Goal: Task Accomplishment & Management: Manage account settings

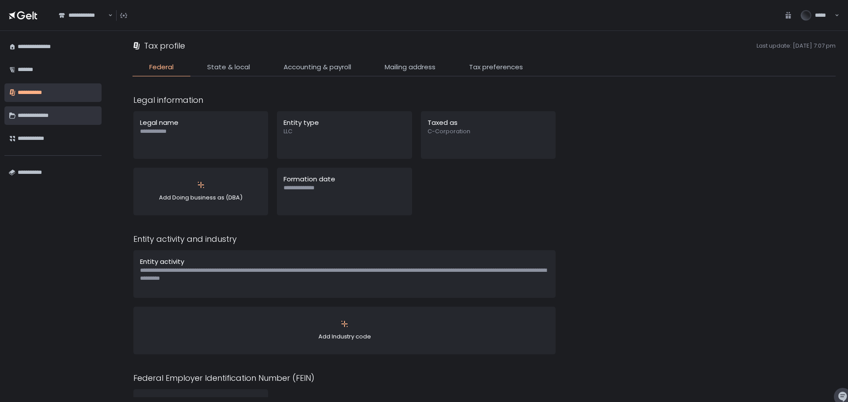
click at [43, 114] on div "**********" at bounding box center [57, 115] width 79 height 15
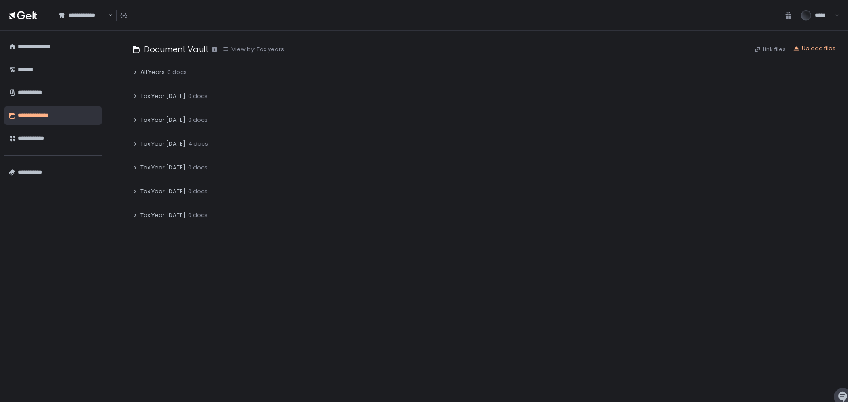
click at [188, 143] on span "4 docs" at bounding box center [198, 144] width 20 height 8
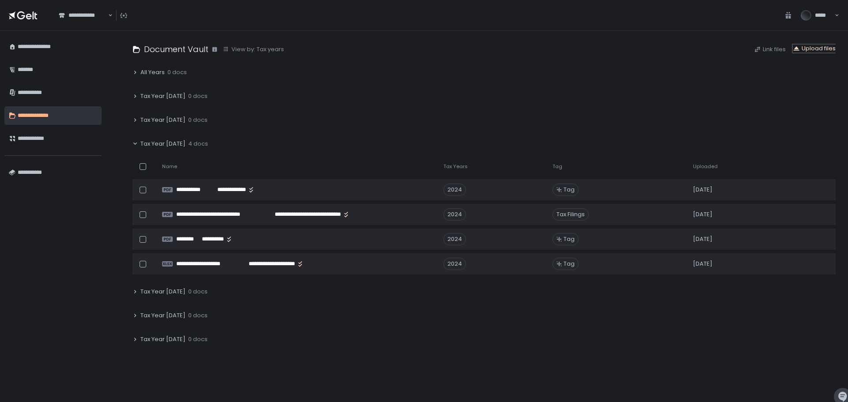
click at [815, 49] on div "Upload files" at bounding box center [814, 49] width 43 height 8
click at [809, 47] on div "Upload files" at bounding box center [814, 49] width 43 height 8
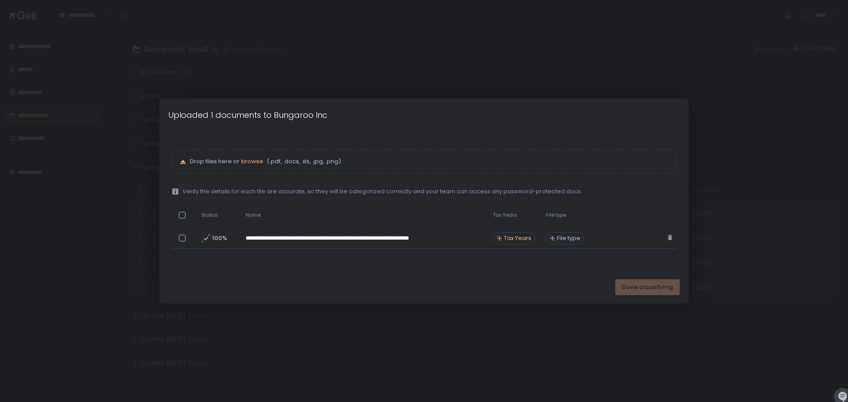
click at [642, 288] on div "Done classifying" at bounding box center [647, 287] width 64 height 16
click at [662, 284] on div "Done classifying" at bounding box center [647, 287] width 64 height 16
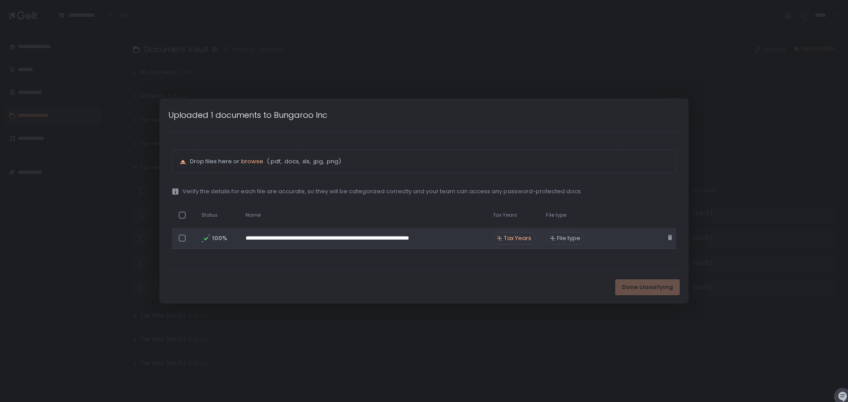
click at [183, 234] on div at bounding box center [184, 238] width 24 height 17
click at [181, 238] on div at bounding box center [182, 238] width 7 height 7
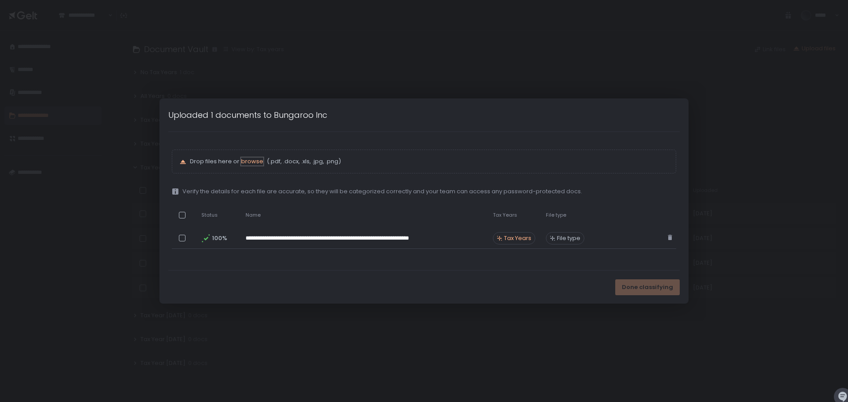
click at [257, 161] on span "browse" at bounding box center [252, 161] width 22 height 8
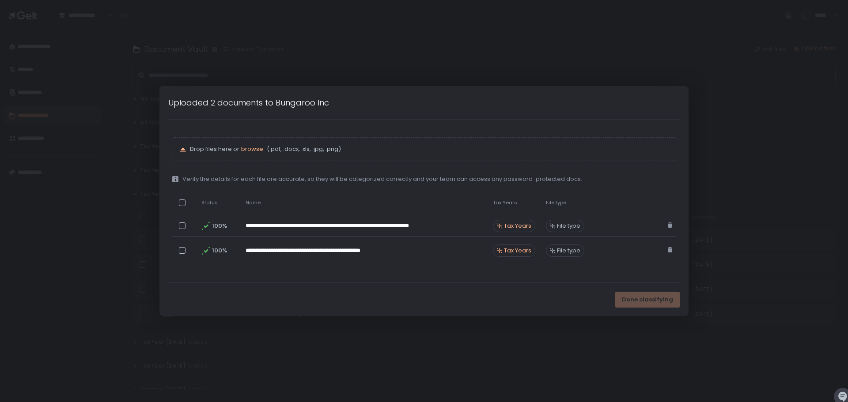
click at [651, 303] on div "Done classifying" at bounding box center [647, 300] width 64 height 16
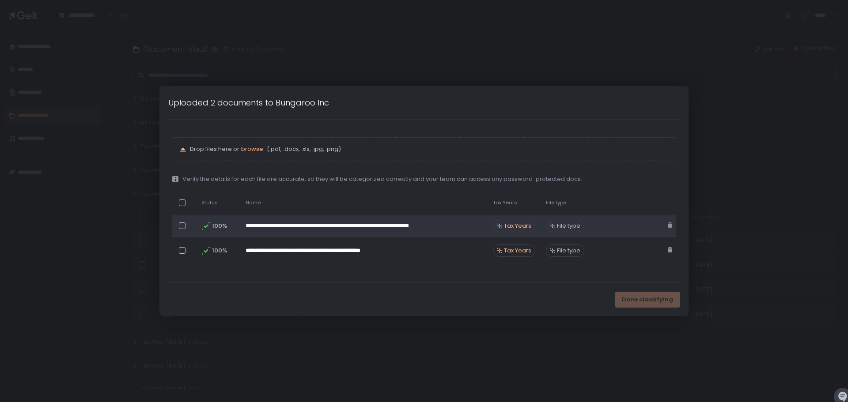
click at [179, 227] on div at bounding box center [182, 226] width 7 height 7
click at [411, 287] on span "**********" at bounding box center [402, 283] width 68 height 8
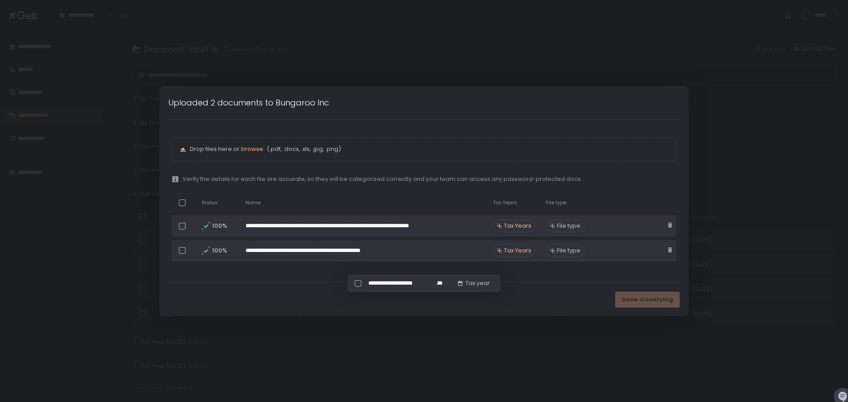
click at [183, 248] on div at bounding box center [182, 250] width 7 height 7
click at [641, 299] on div "Done classifying" at bounding box center [647, 300] width 64 height 16
click at [456, 283] on div "Tax year" at bounding box center [457, 283] width 33 height 8
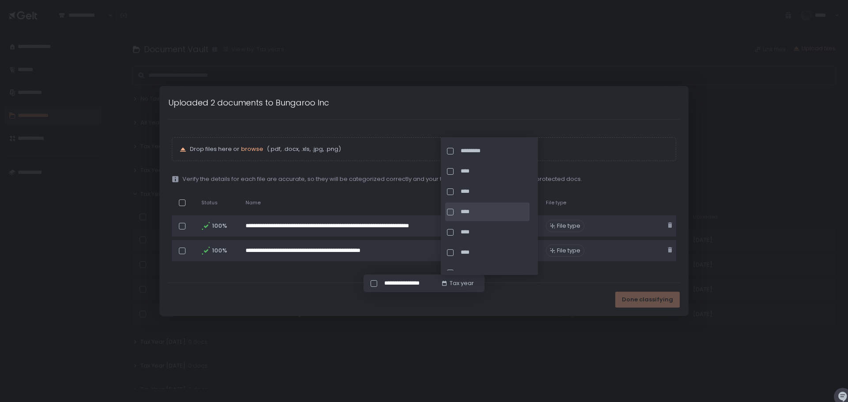
click at [452, 213] on div at bounding box center [450, 212] width 7 height 7
click at [642, 301] on span "Done classifying" at bounding box center [647, 300] width 51 height 8
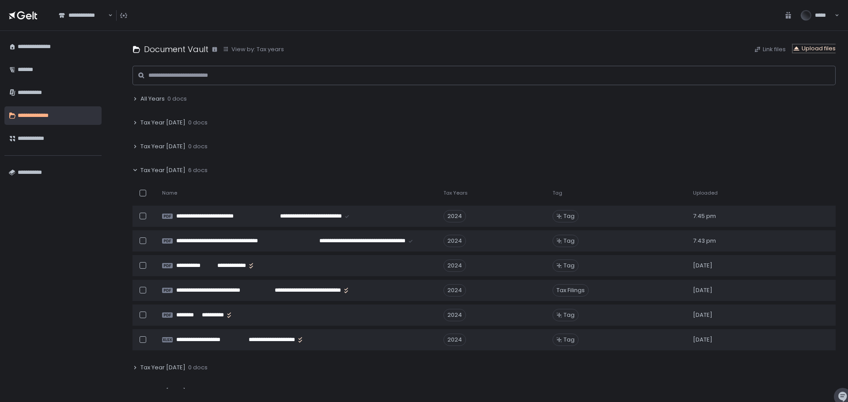
click at [814, 45] on div "Upload files" at bounding box center [814, 49] width 43 height 8
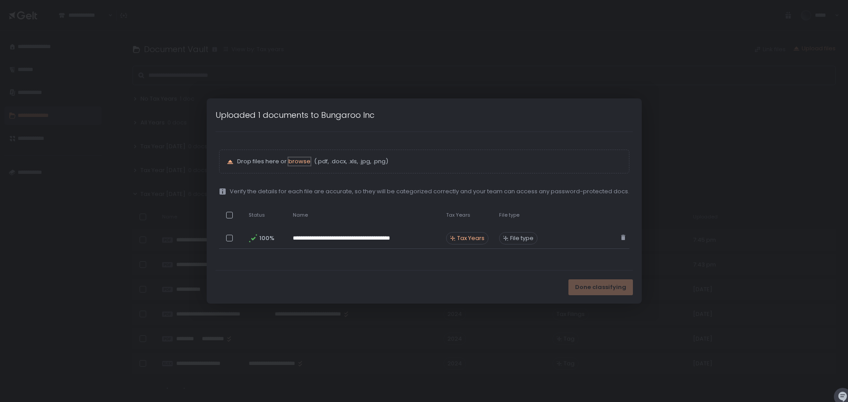
click at [298, 161] on span "browse" at bounding box center [299, 161] width 22 height 8
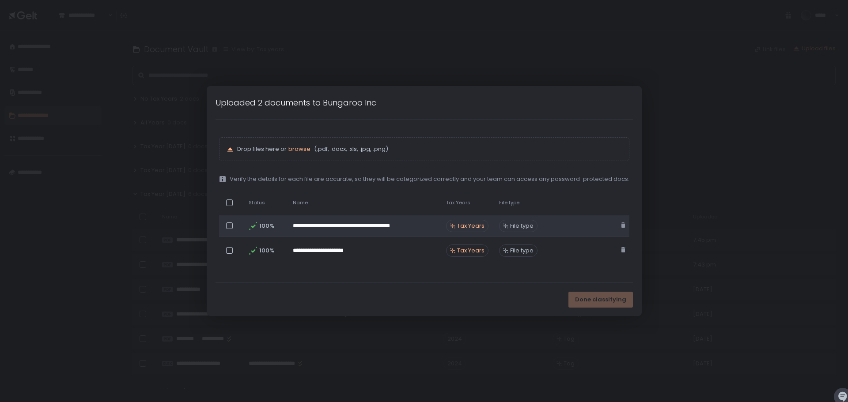
click at [517, 227] on span "File type" at bounding box center [521, 226] width 23 height 8
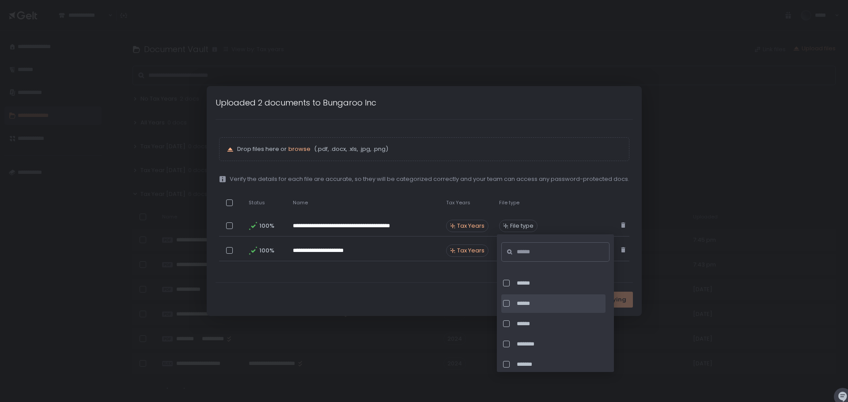
scroll to position [265, 0]
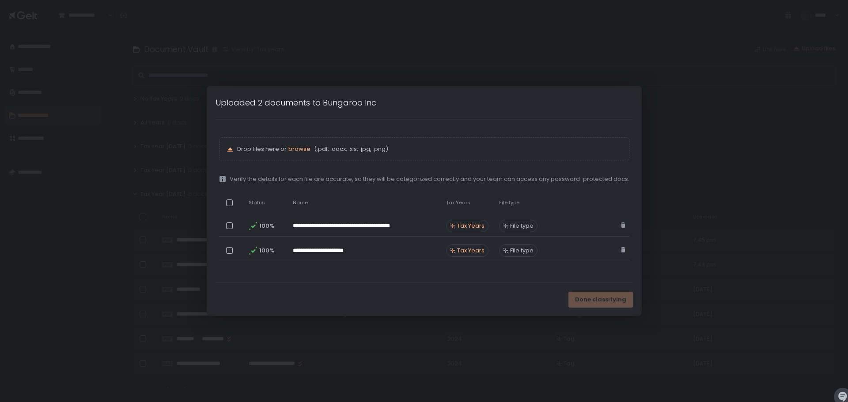
drag, startPoint x: 564, startPoint y: 213, endPoint x: 546, endPoint y: 215, distance: 18.2
click at [563, 213] on table "**********" at bounding box center [424, 227] width 410 height 75
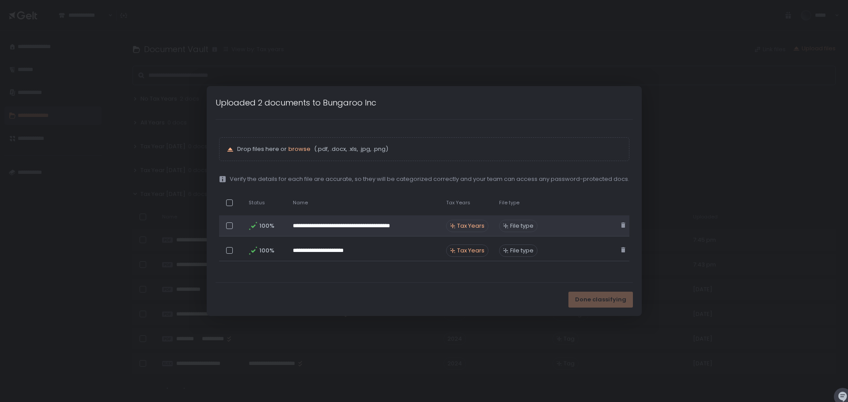
click at [465, 225] on span "Tax Years" at bounding box center [470, 226] width 27 height 8
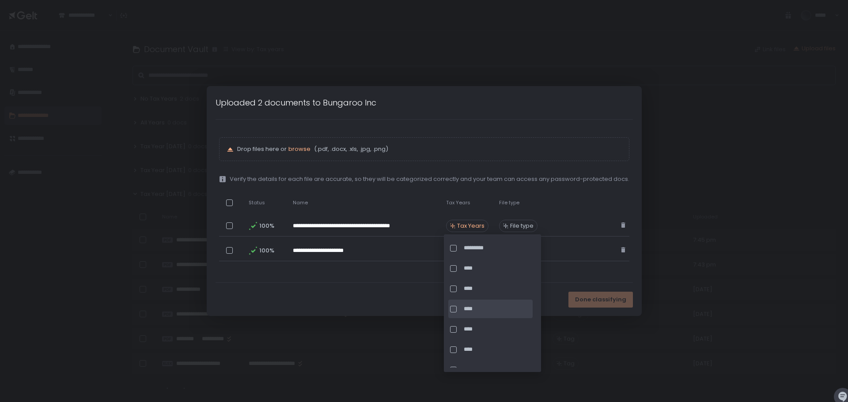
click at [453, 307] on div at bounding box center [453, 309] width 7 height 7
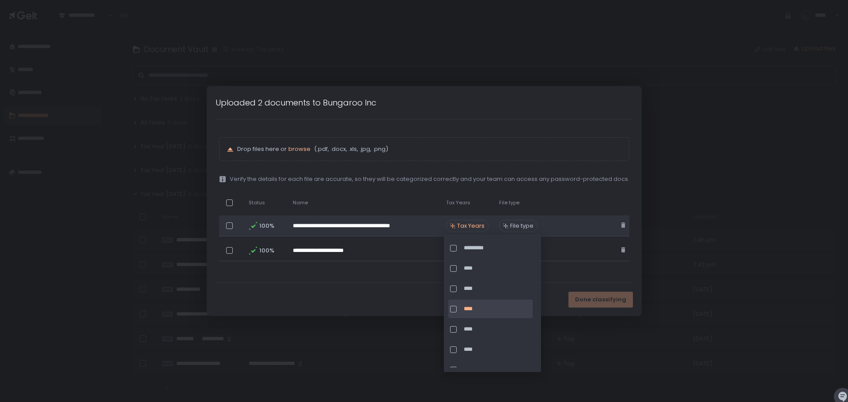
click at [574, 217] on td at bounding box center [580, 225] width 74 height 21
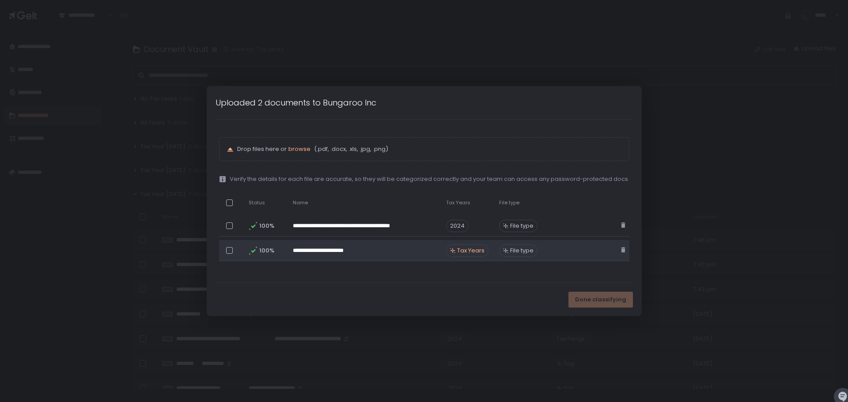
click at [473, 249] on span "Tax Years" at bounding box center [470, 251] width 27 height 8
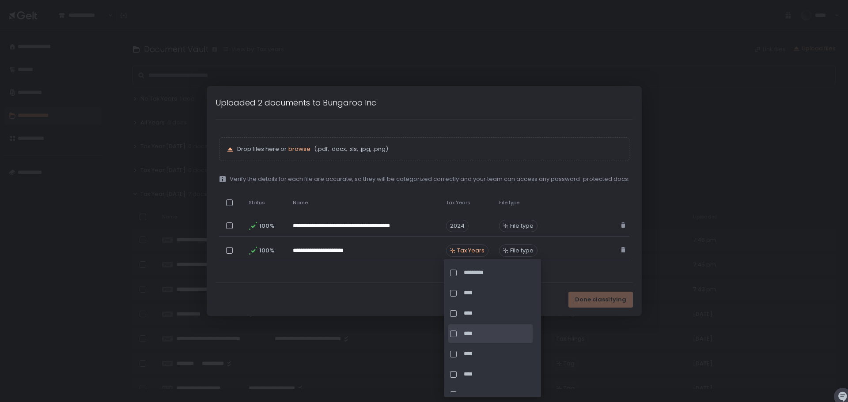
click at [455, 333] on div at bounding box center [453, 334] width 7 height 7
click at [593, 305] on div "Done classifying" at bounding box center [600, 300] width 64 height 16
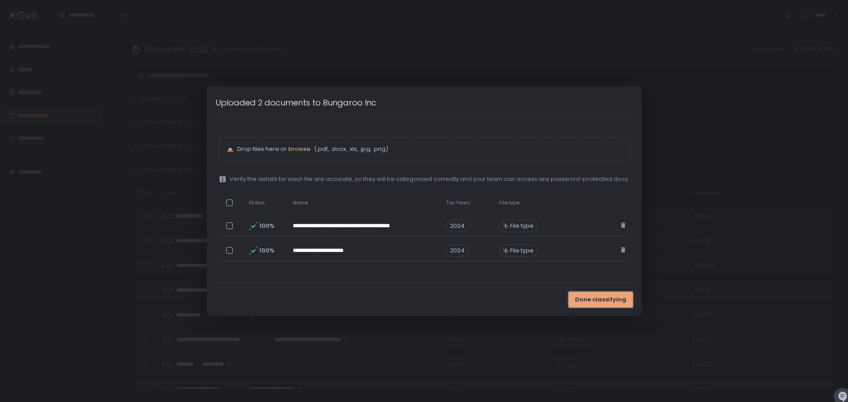
click at [587, 301] on span "Done classifying" at bounding box center [600, 300] width 51 height 8
